Goal: Task Accomplishment & Management: Use online tool/utility

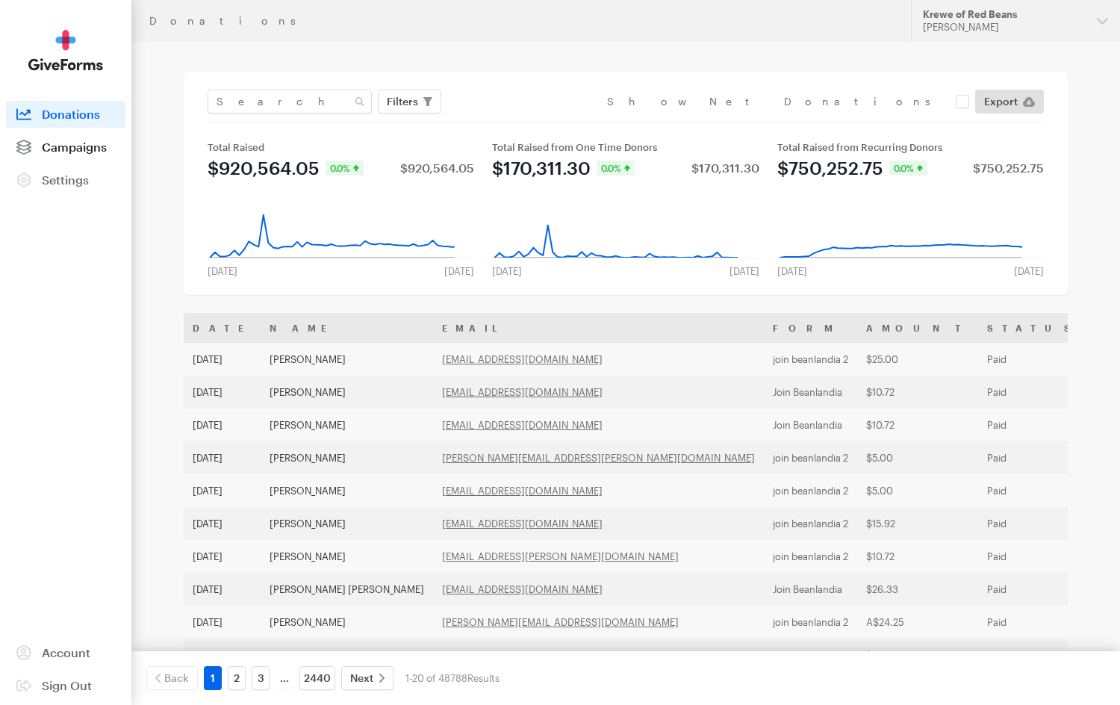
click at [72, 145] on span "Campaigns" at bounding box center [74, 147] width 65 height 14
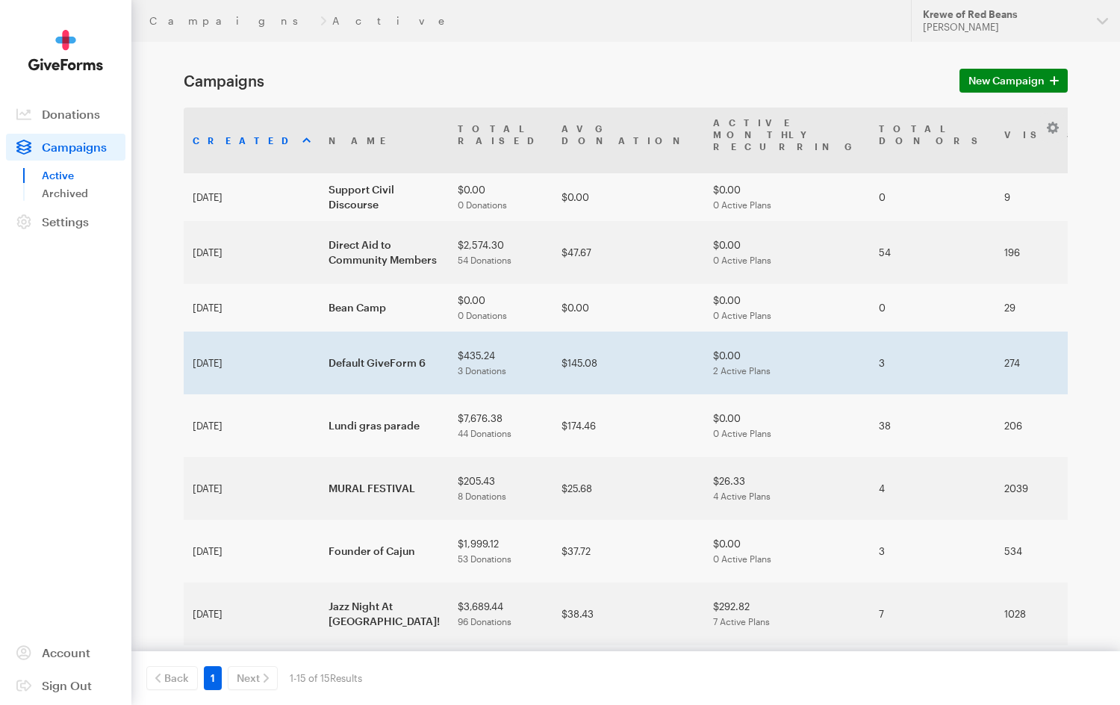
click at [320, 337] on td "Default GiveForm 6" at bounding box center [384, 363] width 129 height 63
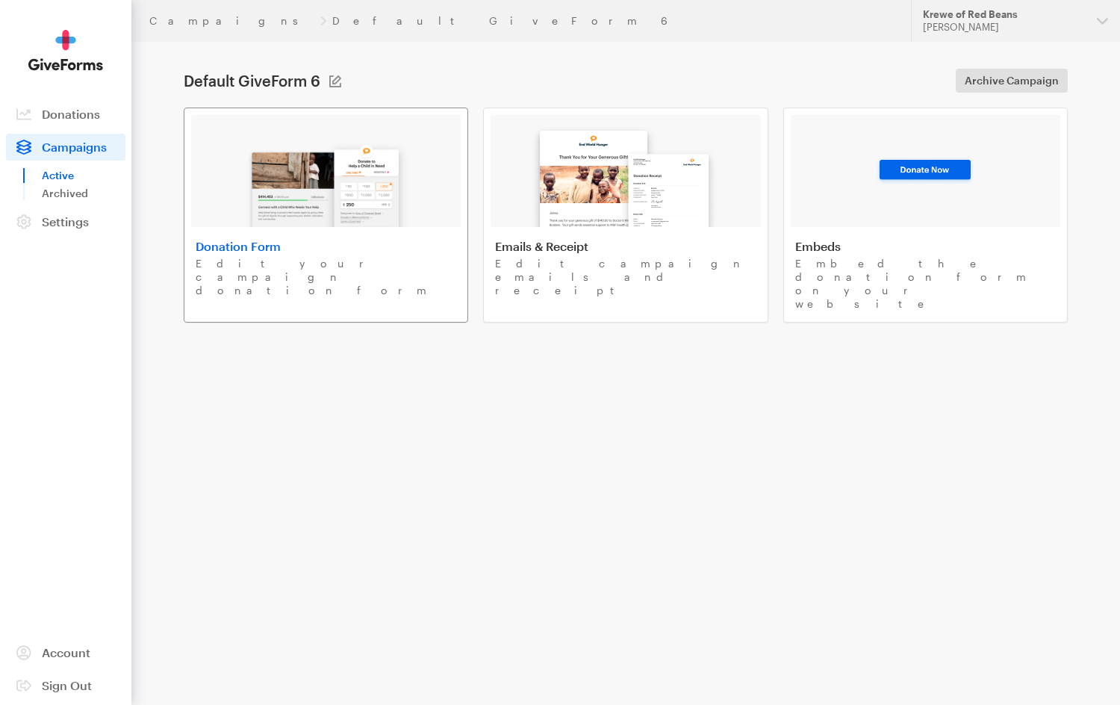
click at [302, 225] on img at bounding box center [326, 179] width 175 height 96
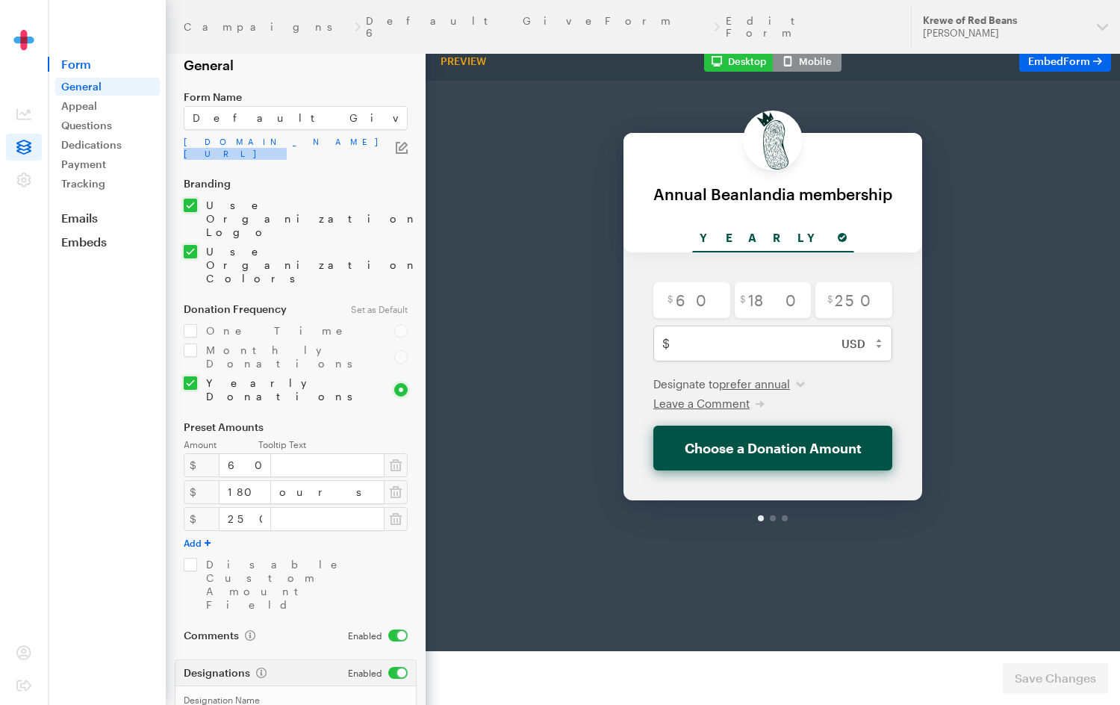
drag, startPoint x: 248, startPoint y: 162, endPoint x: 181, endPoint y: 144, distance: 68.8
click at [181, 144] on form "Campaigns Default GiveForm 6 Edit Form General Form Name Default GiveForm 6 [DO…" at bounding box center [213, 468] width 426 height 936
copy form "[DOMAIN_NAME][URL]"
